Goal: Check status: Check status

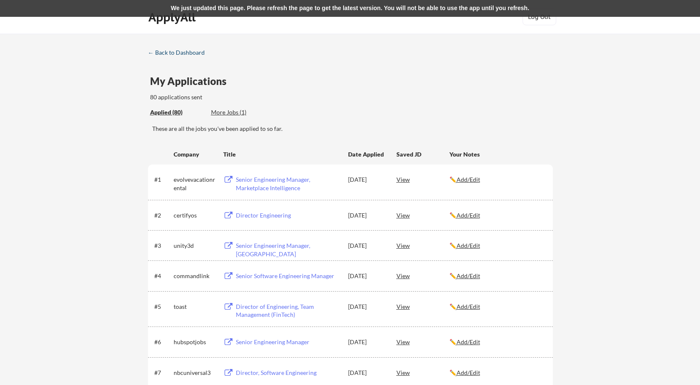
click at [193, 54] on div "← Back to Dashboard" at bounding box center [179, 53] width 63 height 6
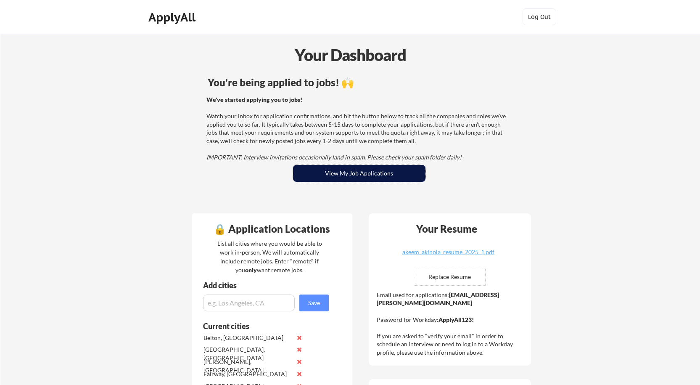
click at [340, 171] on button "View My Job Applications" at bounding box center [359, 173] width 132 height 17
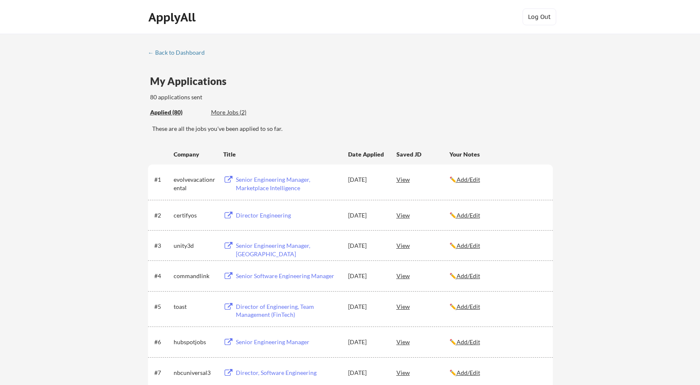
click at [231, 114] on div "More Jobs (2)" at bounding box center [242, 112] width 62 height 8
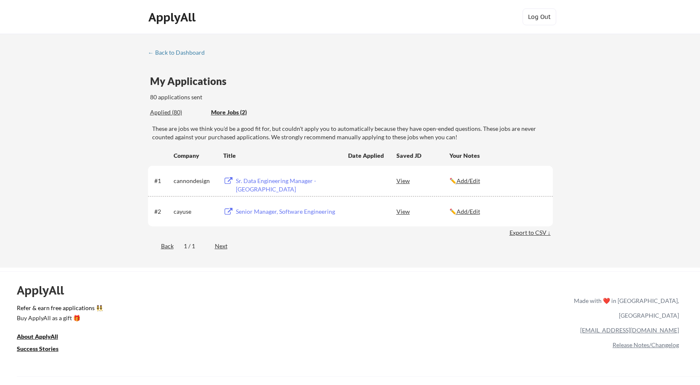
click at [404, 212] on div "View" at bounding box center [423, 211] width 53 height 15
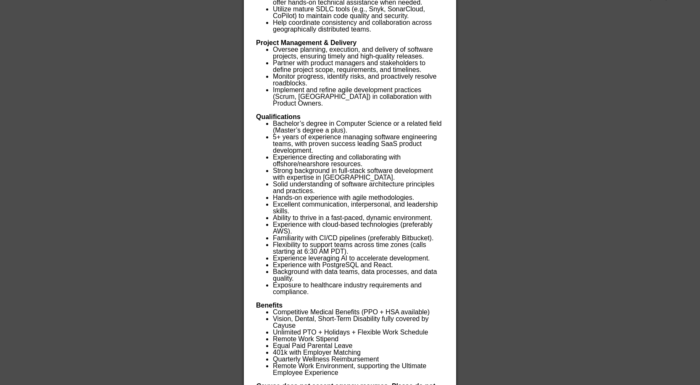
scroll to position [301, 0]
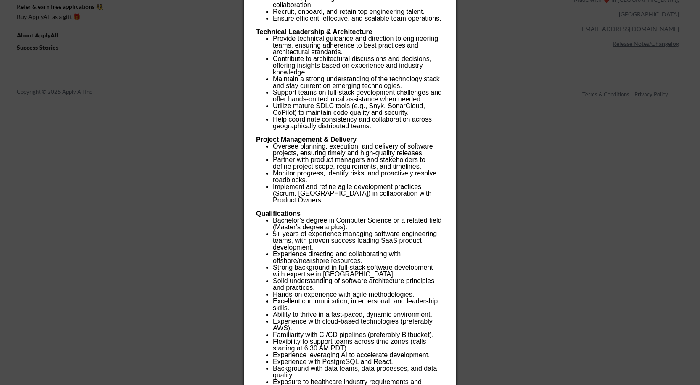
click at [498, 199] on div at bounding box center [350, 192] width 700 height 385
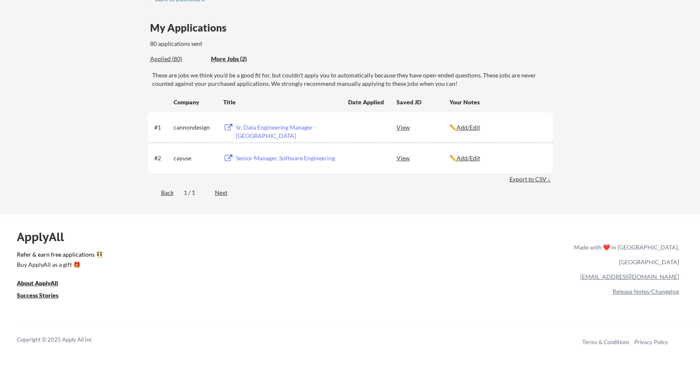
scroll to position [49, 0]
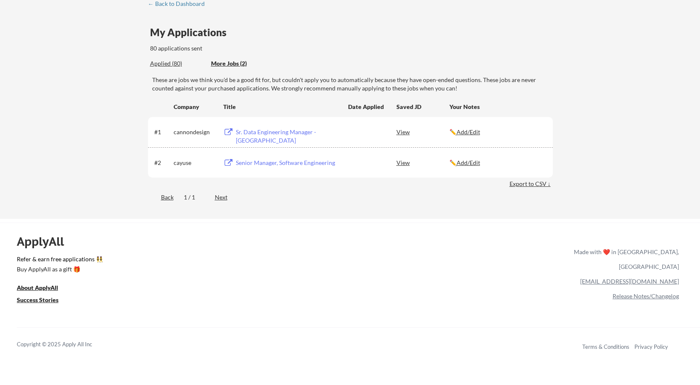
click at [164, 64] on div "Applied (80)" at bounding box center [177, 63] width 55 height 8
